Goal: Transaction & Acquisition: Download file/media

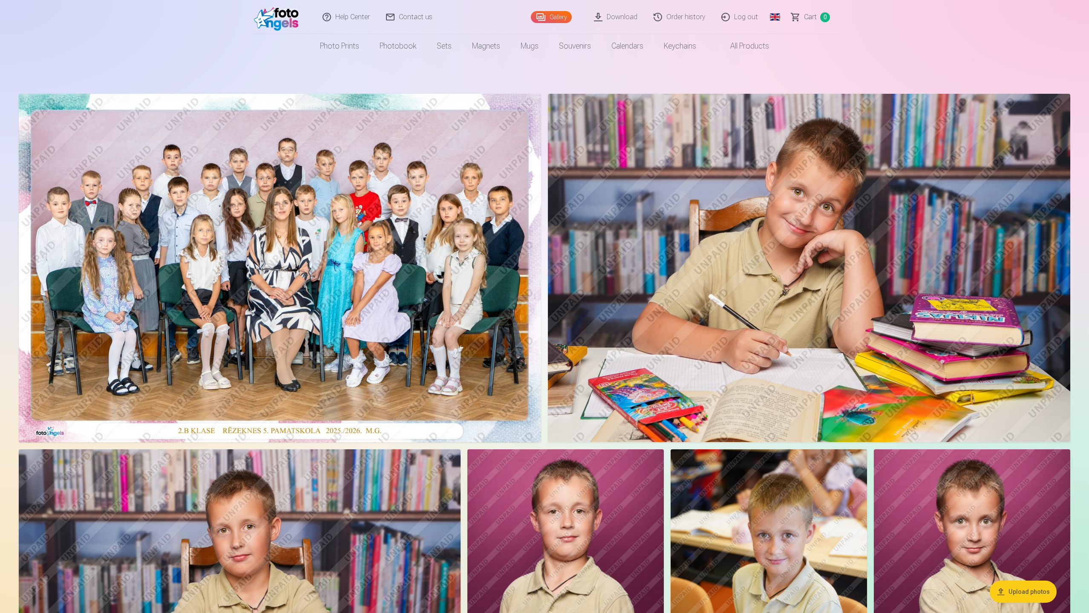
click at [636, 16] on link "Download" at bounding box center [616, 17] width 60 height 34
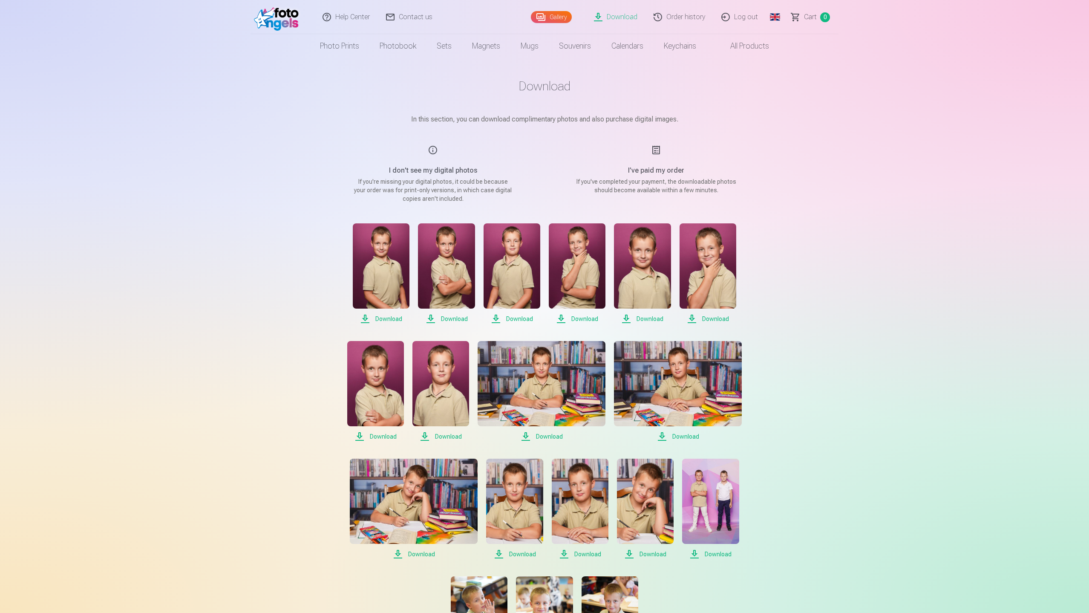
click at [32, 214] on div "Help Center Contact us Gallery Download Order history Log out Global Latvian (l…" at bounding box center [544, 476] width 1089 height 952
click at [382, 320] on span "Download" at bounding box center [381, 319] width 57 height 10
drag, startPoint x: 456, startPoint y: 319, endPoint x: 467, endPoint y: 324, distance: 12.2
click at [456, 319] on span "Download" at bounding box center [446, 319] width 57 height 10
drag, startPoint x: 529, startPoint y: 321, endPoint x: 537, endPoint y: 320, distance: 8.1
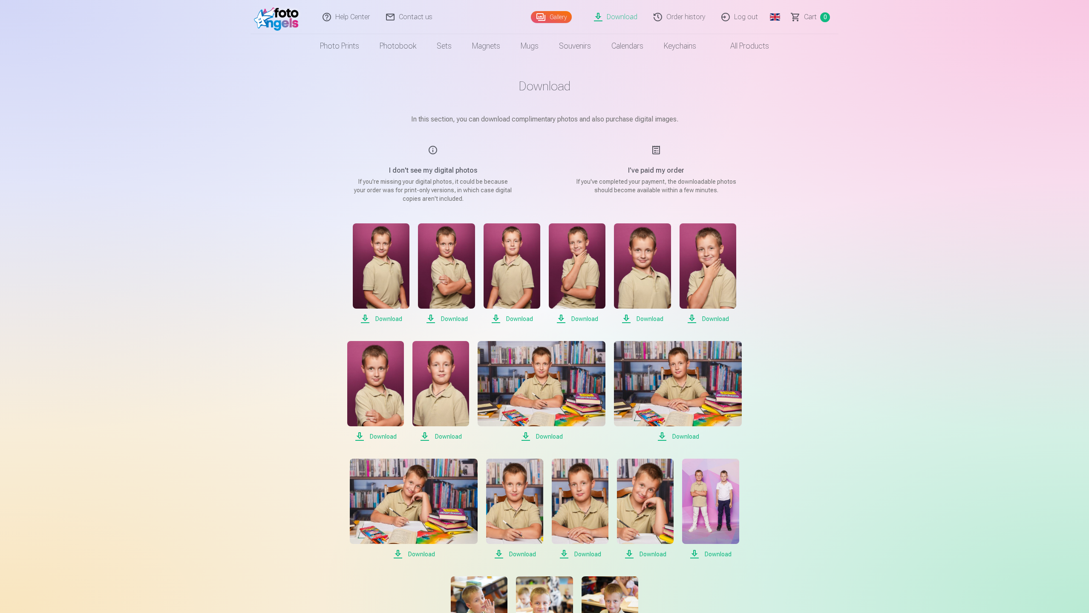
click at [529, 321] on span "Download" at bounding box center [512, 319] width 57 height 10
drag, startPoint x: 588, startPoint y: 319, endPoint x: 604, endPoint y: 320, distance: 16.2
click at [588, 319] on span "Download" at bounding box center [577, 319] width 57 height 10
drag, startPoint x: 650, startPoint y: 320, endPoint x: 681, endPoint y: 331, distance: 32.7
click at [650, 320] on span "Download" at bounding box center [642, 319] width 57 height 10
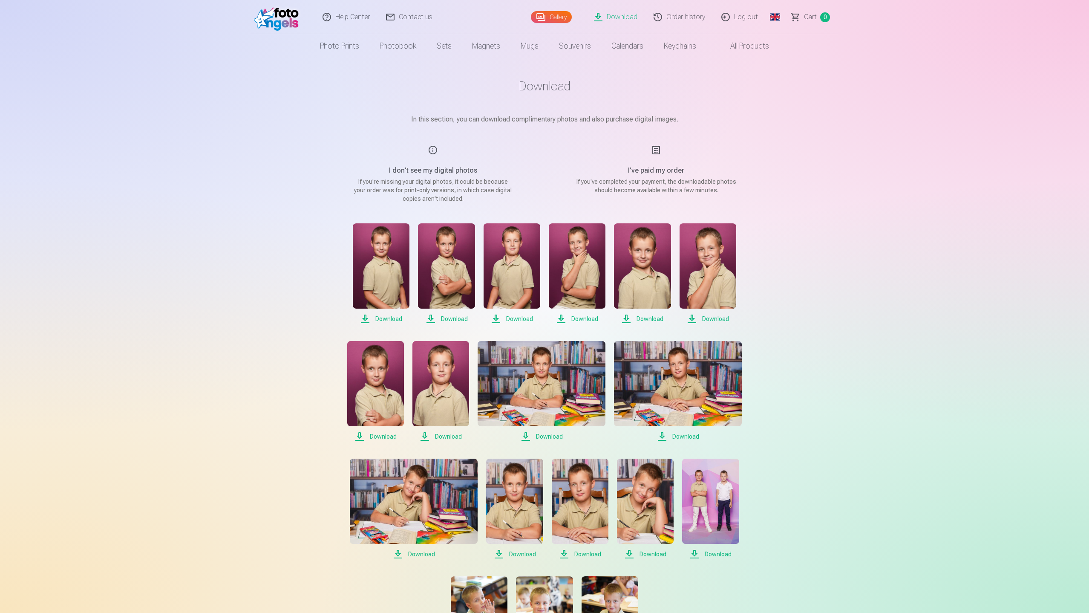
drag, startPoint x: 716, startPoint y: 321, endPoint x: 706, endPoint y: 320, distance: 10.3
click at [716, 320] on span "Download" at bounding box center [708, 319] width 57 height 10
click at [384, 435] on span "Download" at bounding box center [375, 436] width 57 height 10
drag, startPoint x: 446, startPoint y: 438, endPoint x: 456, endPoint y: 438, distance: 9.8
click at [446, 438] on span "Download" at bounding box center [441, 436] width 57 height 10
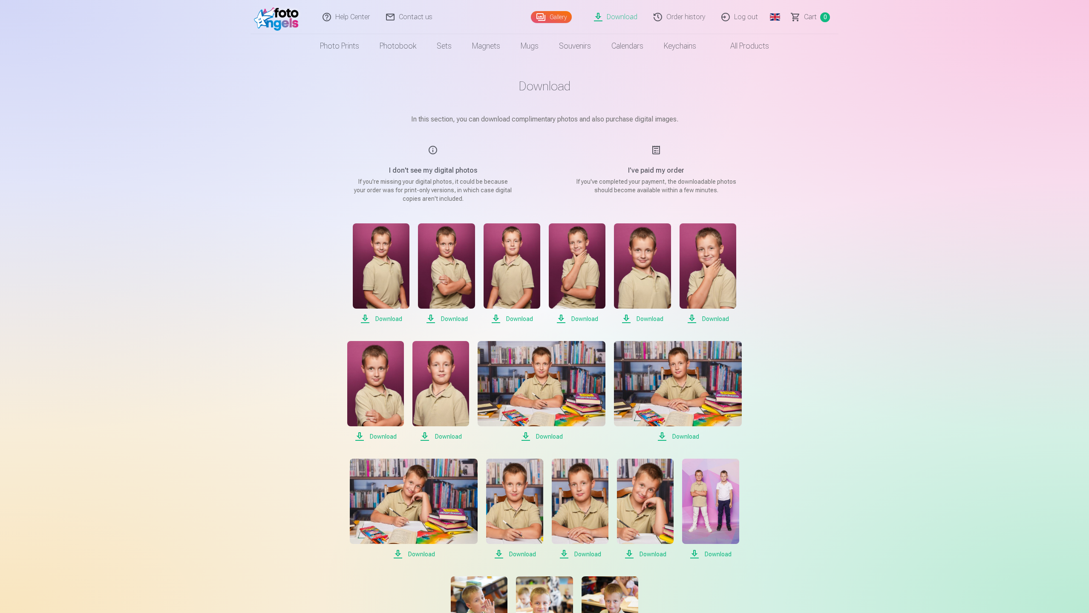
click at [551, 437] on span "Download" at bounding box center [542, 436] width 128 height 10
click at [687, 437] on span "Download" at bounding box center [678, 436] width 128 height 10
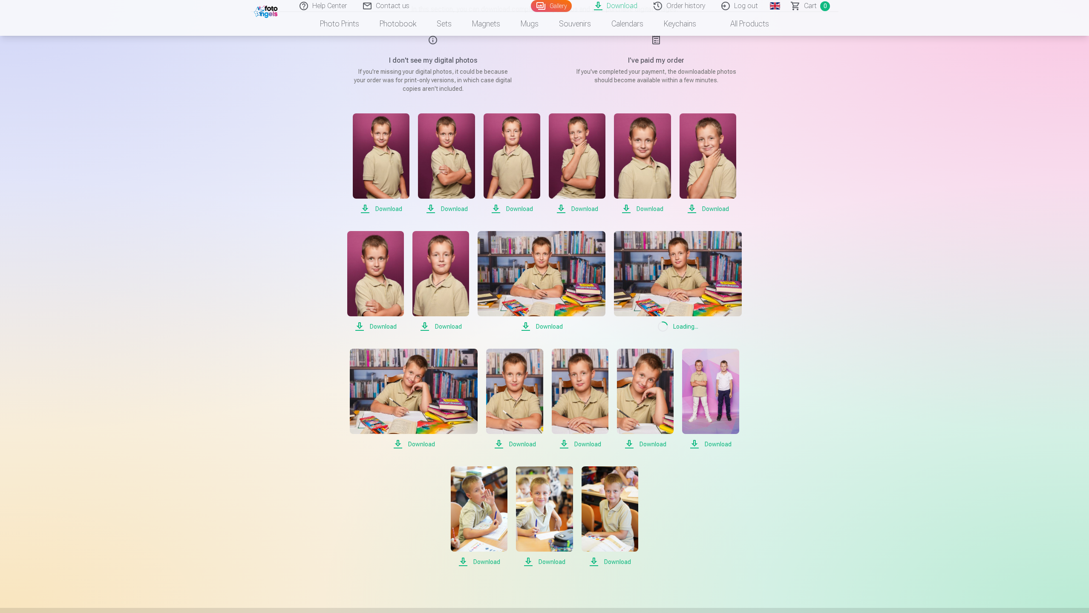
scroll to position [113, 0]
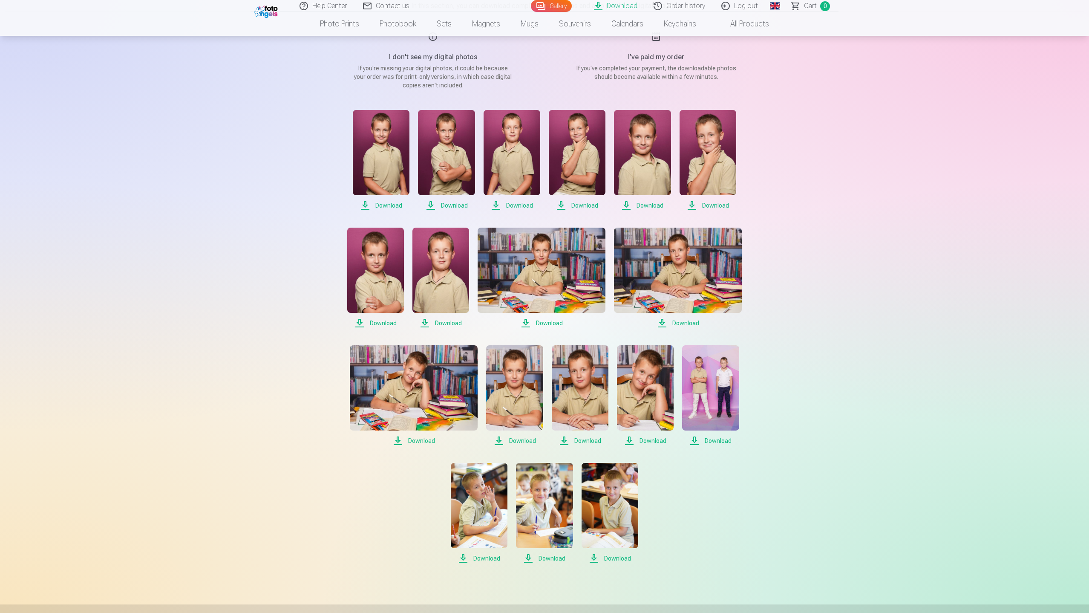
click at [421, 443] on span "Download" at bounding box center [414, 441] width 128 height 10
click at [523, 441] on span "Download" at bounding box center [514, 441] width 57 height 10
click at [597, 442] on span "Download" at bounding box center [580, 441] width 57 height 10
drag, startPoint x: 645, startPoint y: 441, endPoint x: 650, endPoint y: 441, distance: 5.2
click at [645, 441] on span "Download" at bounding box center [645, 441] width 57 height 10
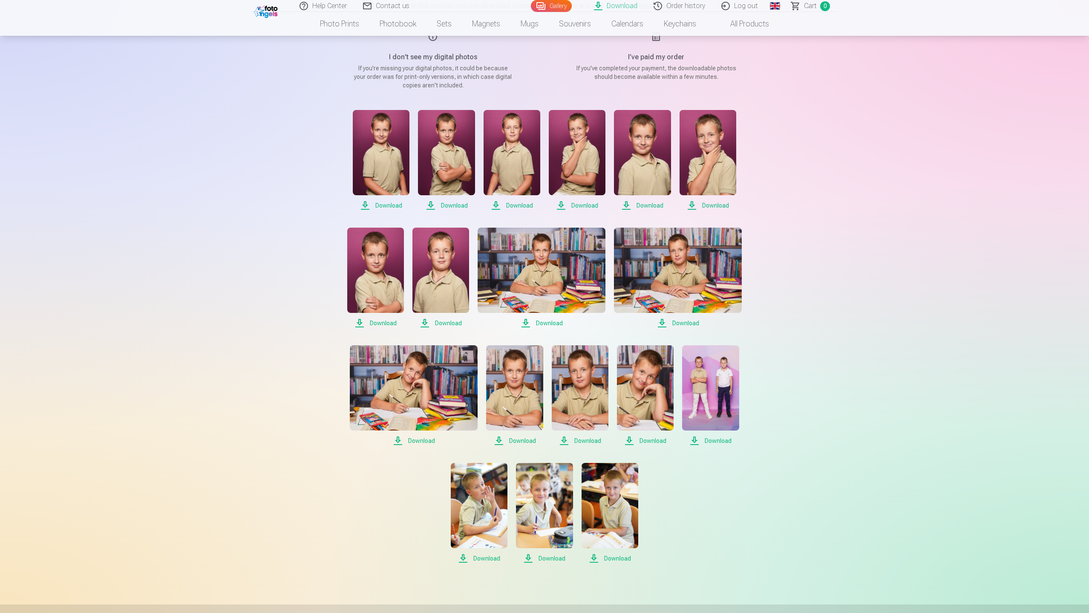
click at [716, 442] on span "Download" at bounding box center [710, 441] width 57 height 10
click at [480, 556] on span "Download" at bounding box center [479, 558] width 57 height 10
click at [554, 560] on span "Download" at bounding box center [544, 558] width 57 height 10
drag, startPoint x: 620, startPoint y: 558, endPoint x: 613, endPoint y: 558, distance: 6.8
click at [620, 558] on span "Download" at bounding box center [610, 558] width 57 height 10
